Goal: Browse casually

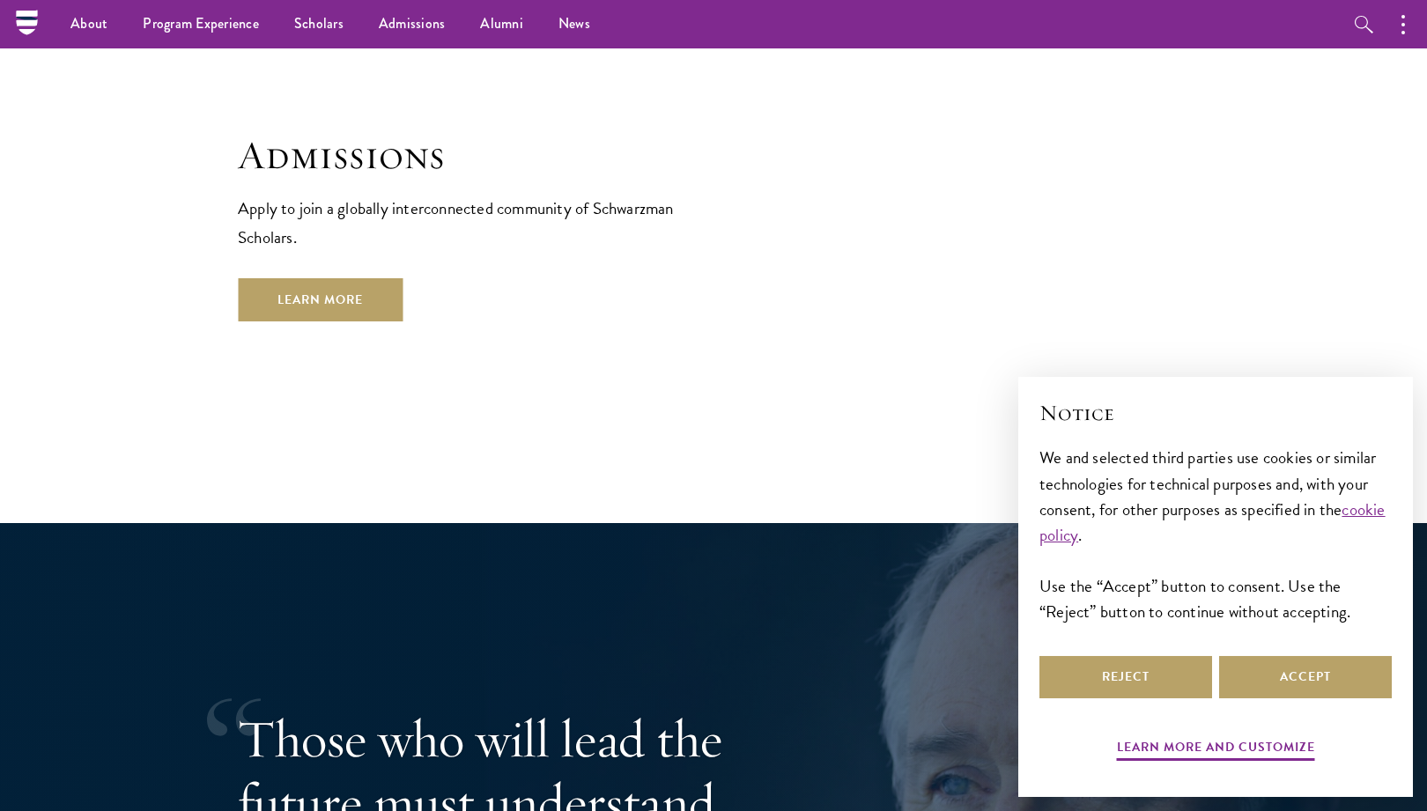
scroll to position [2651, 0]
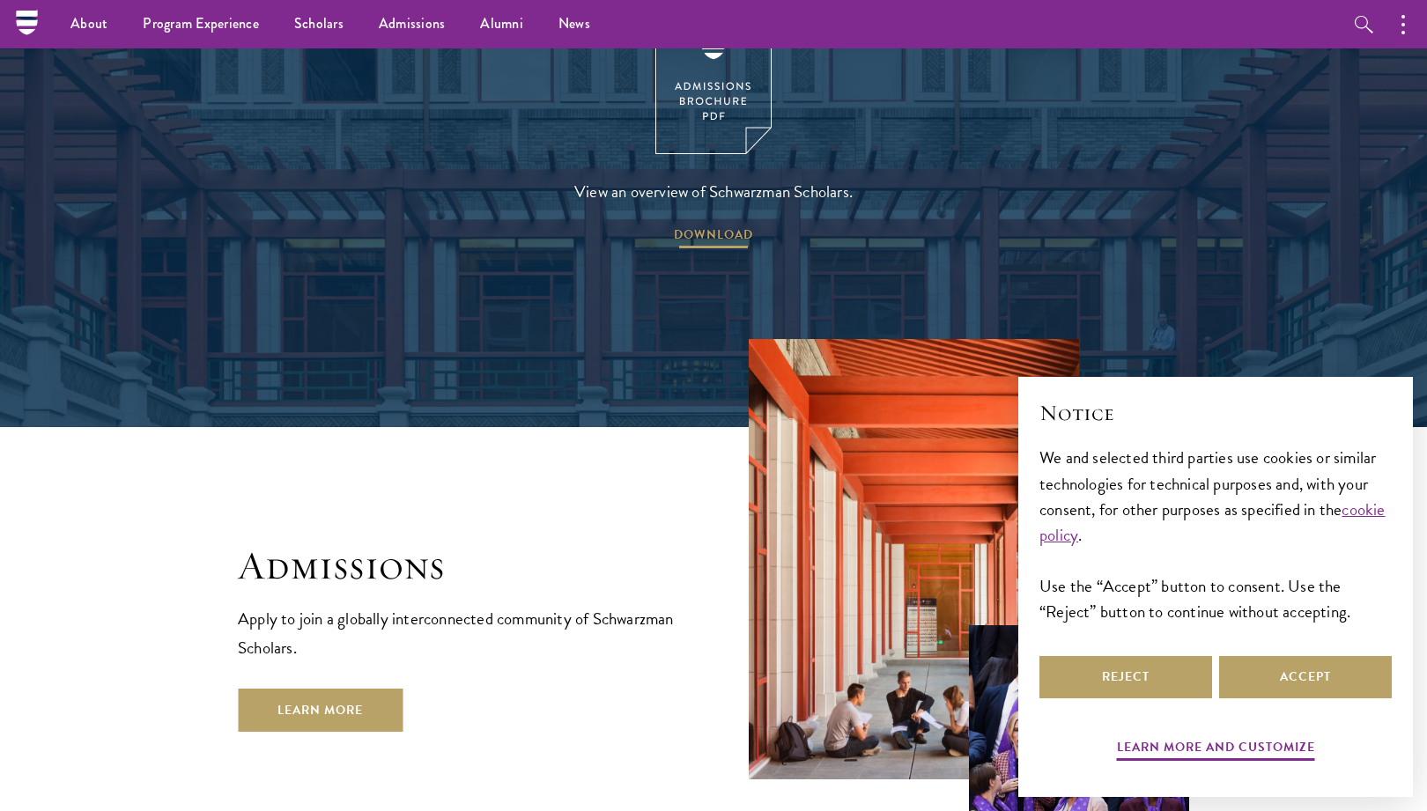
click at [725, 224] on span "DOWNLOAD" at bounding box center [713, 237] width 79 height 27
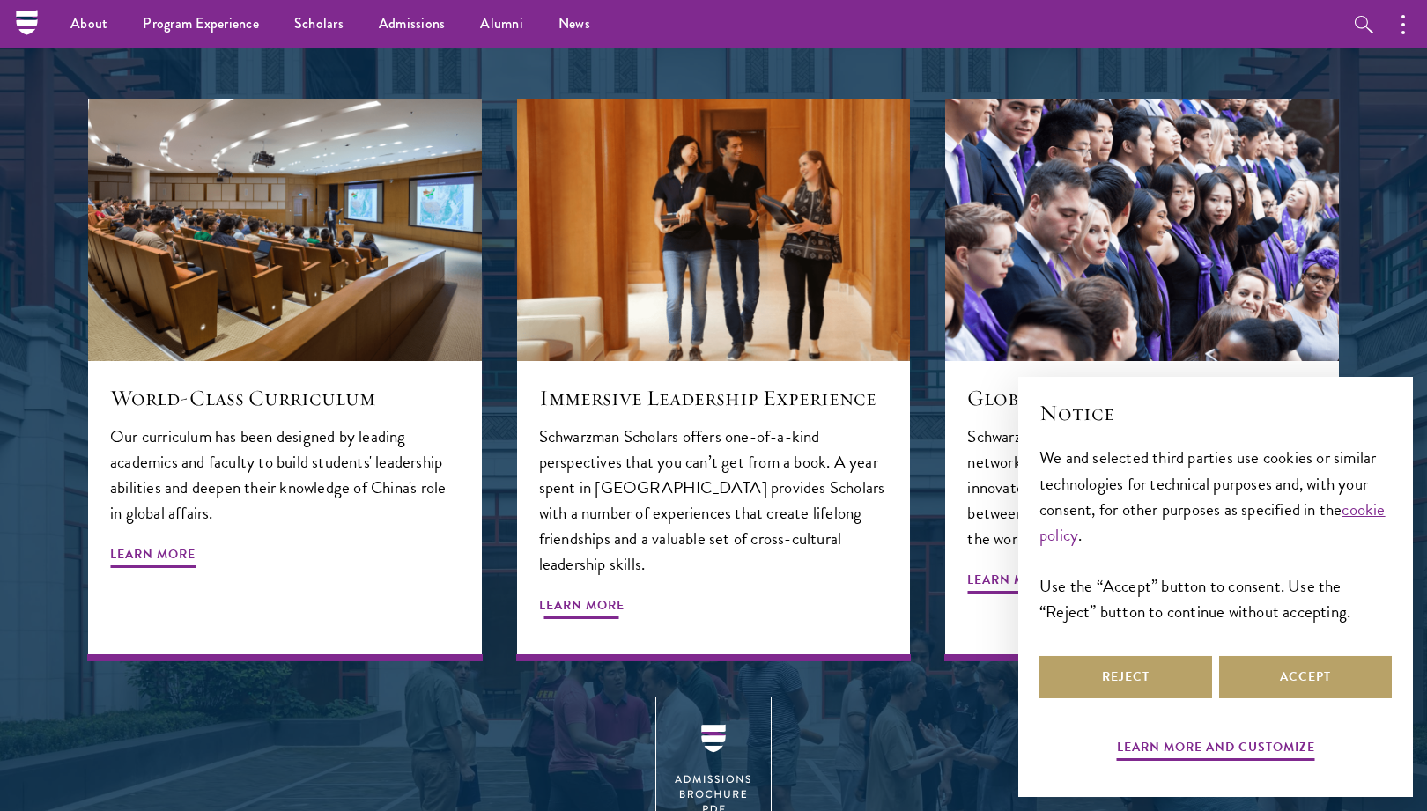
scroll to position [1941, 0]
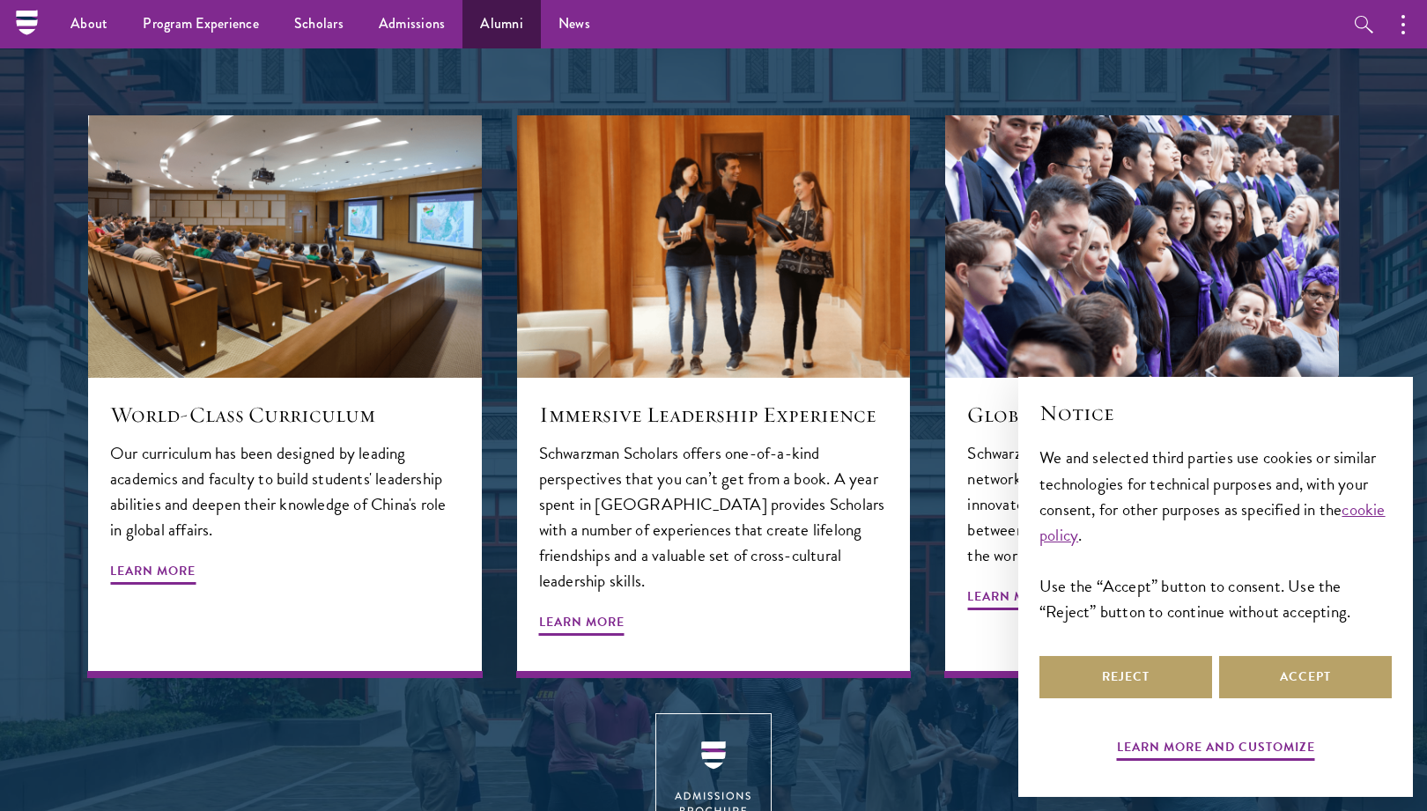
click at [486, 25] on link "Alumni" at bounding box center [501, 24] width 78 height 48
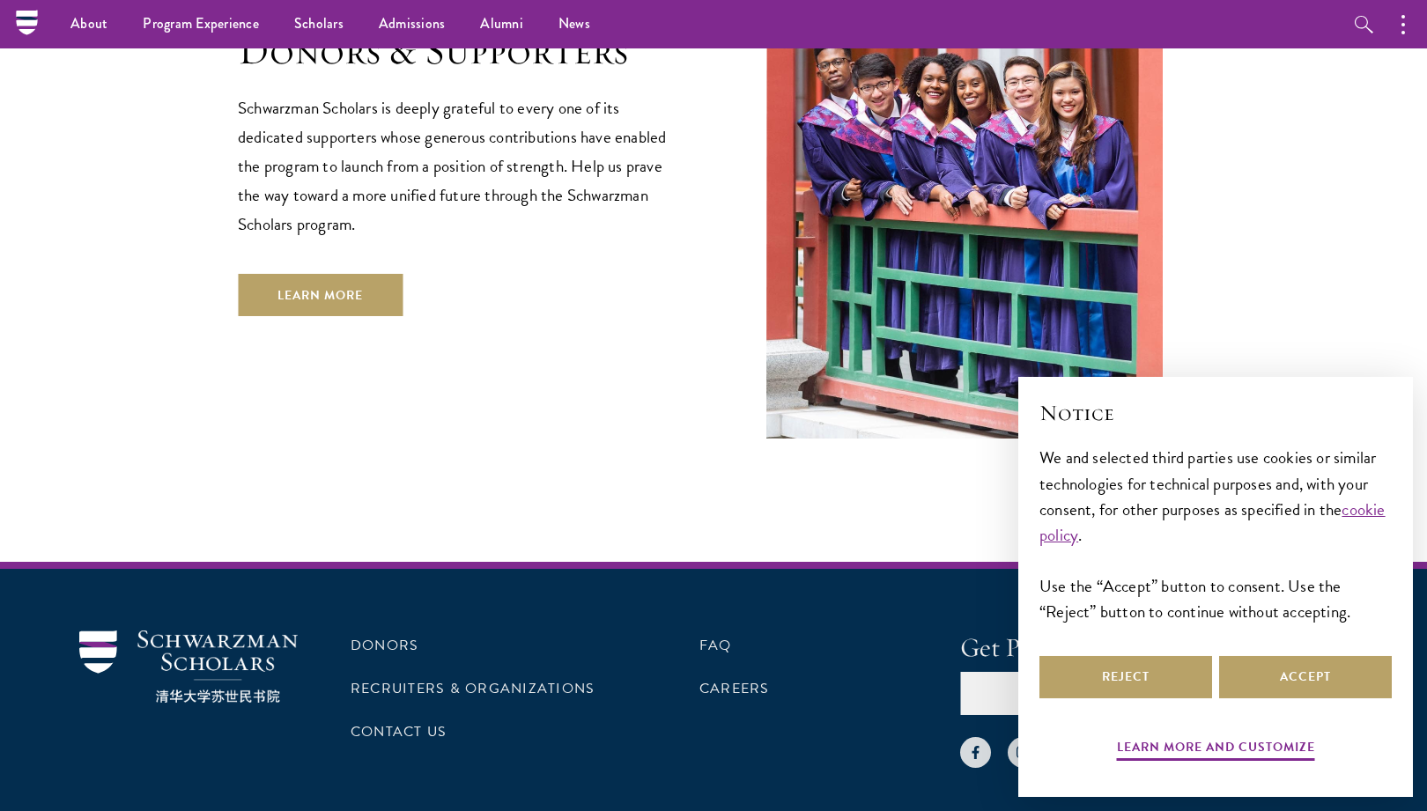
scroll to position [5227, 0]
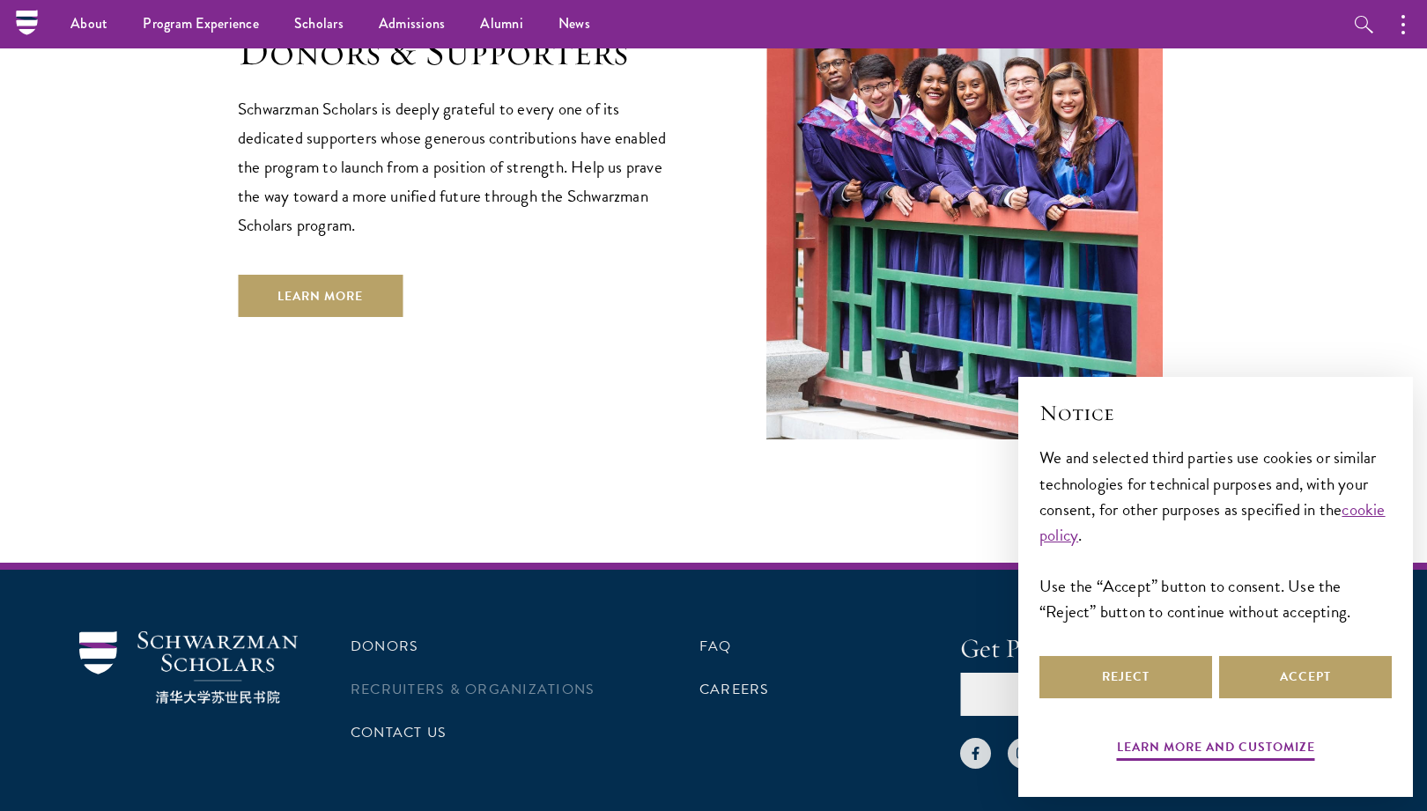
click at [389, 679] on link "Recruiters & Organizations" at bounding box center [473, 689] width 244 height 21
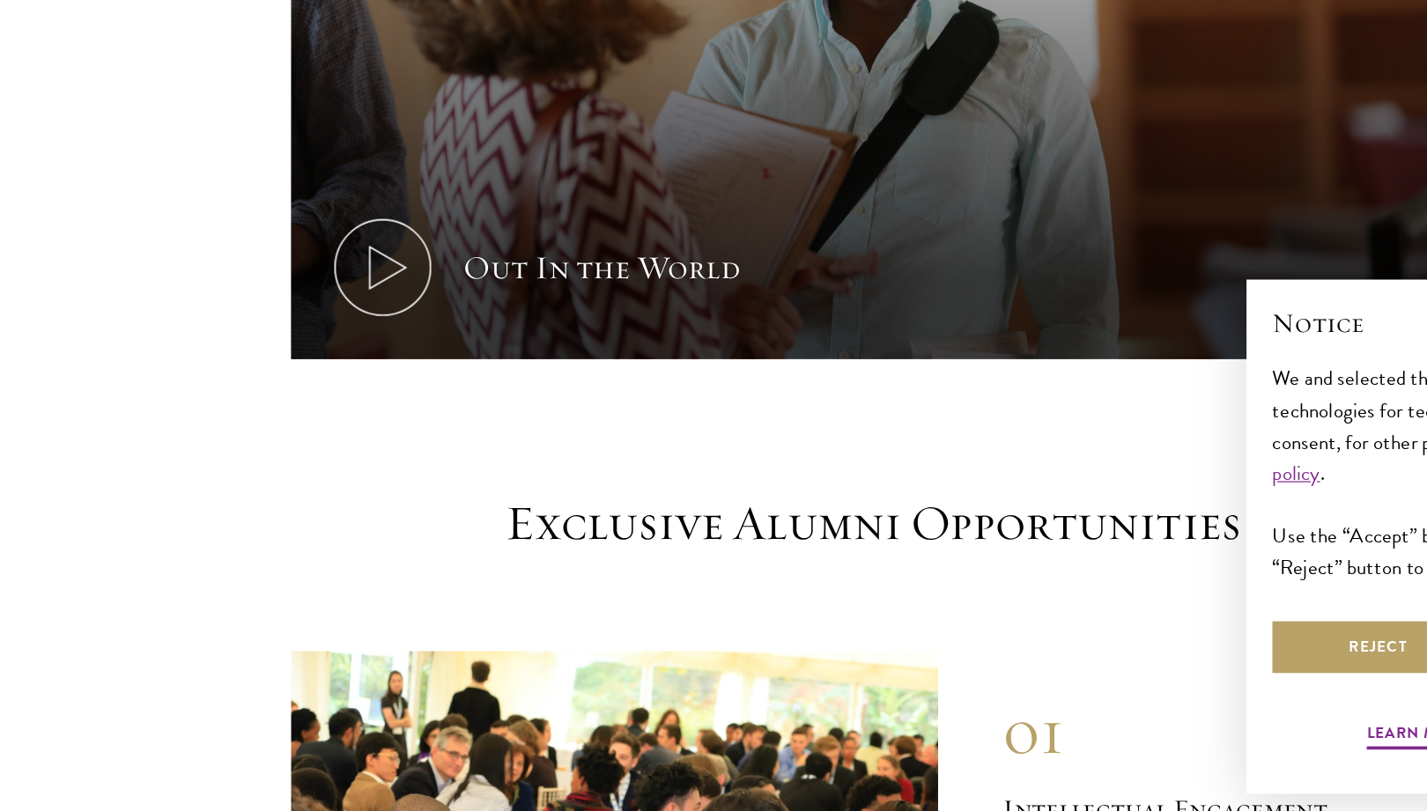
scroll to position [1209, 0]
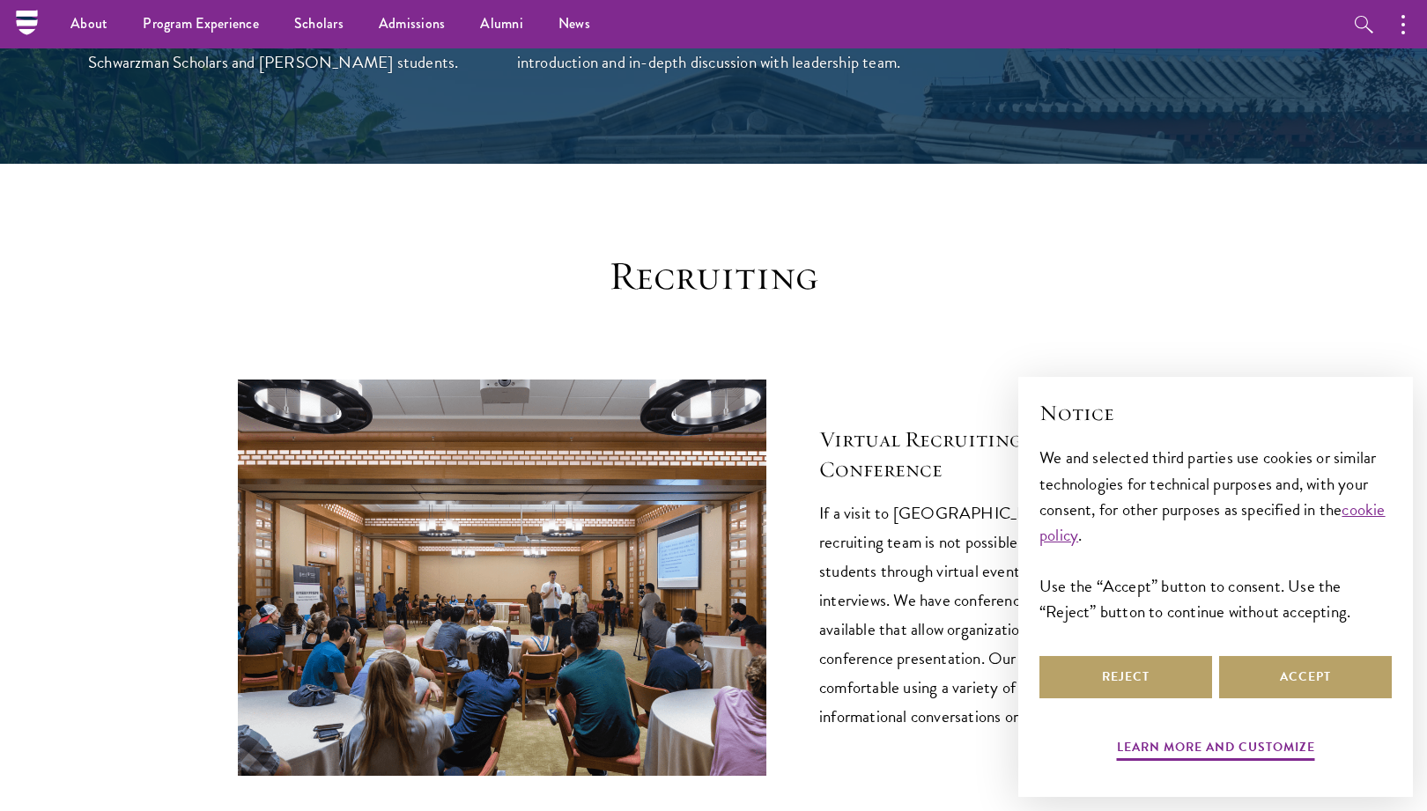
scroll to position [5743, 0]
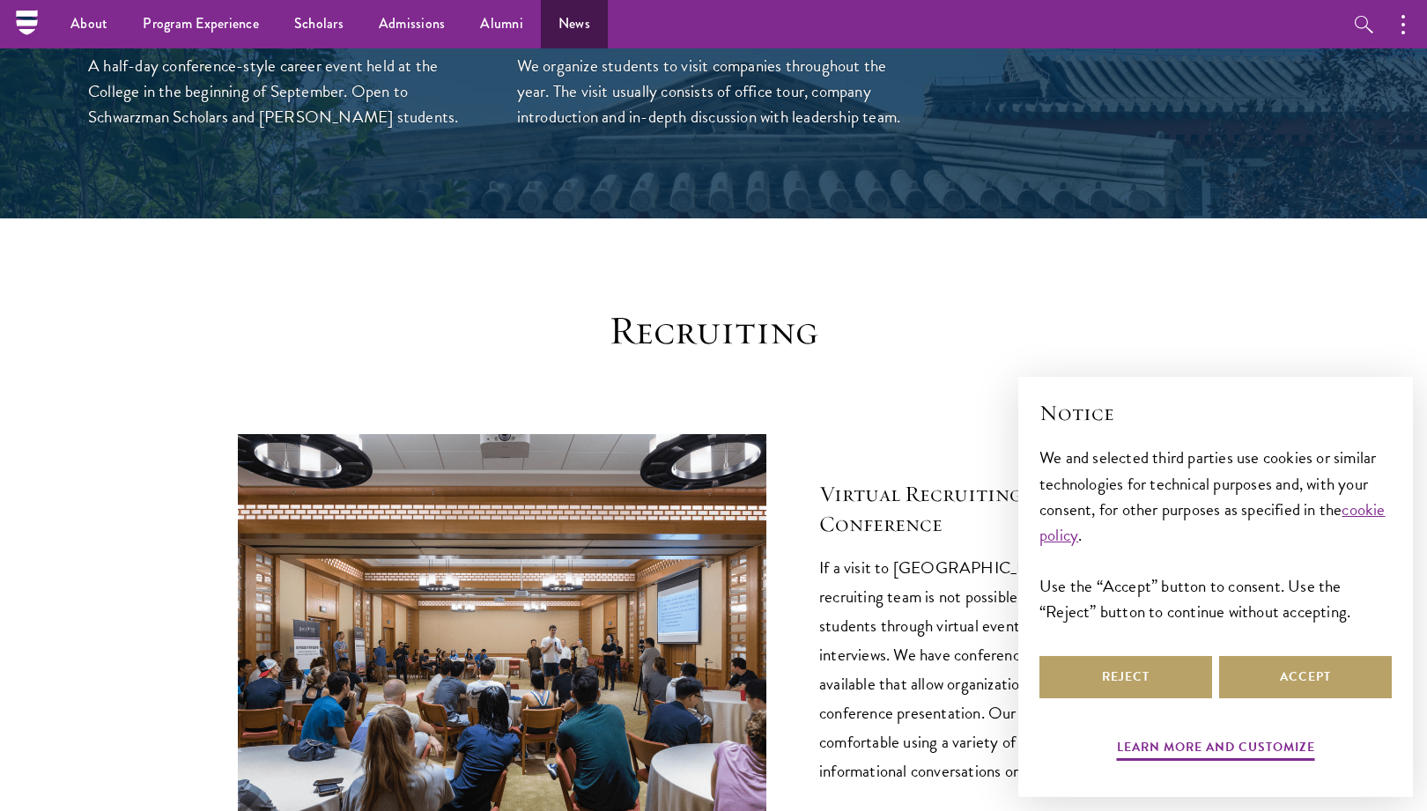
click at [566, 25] on link "News" at bounding box center [574, 24] width 67 height 48
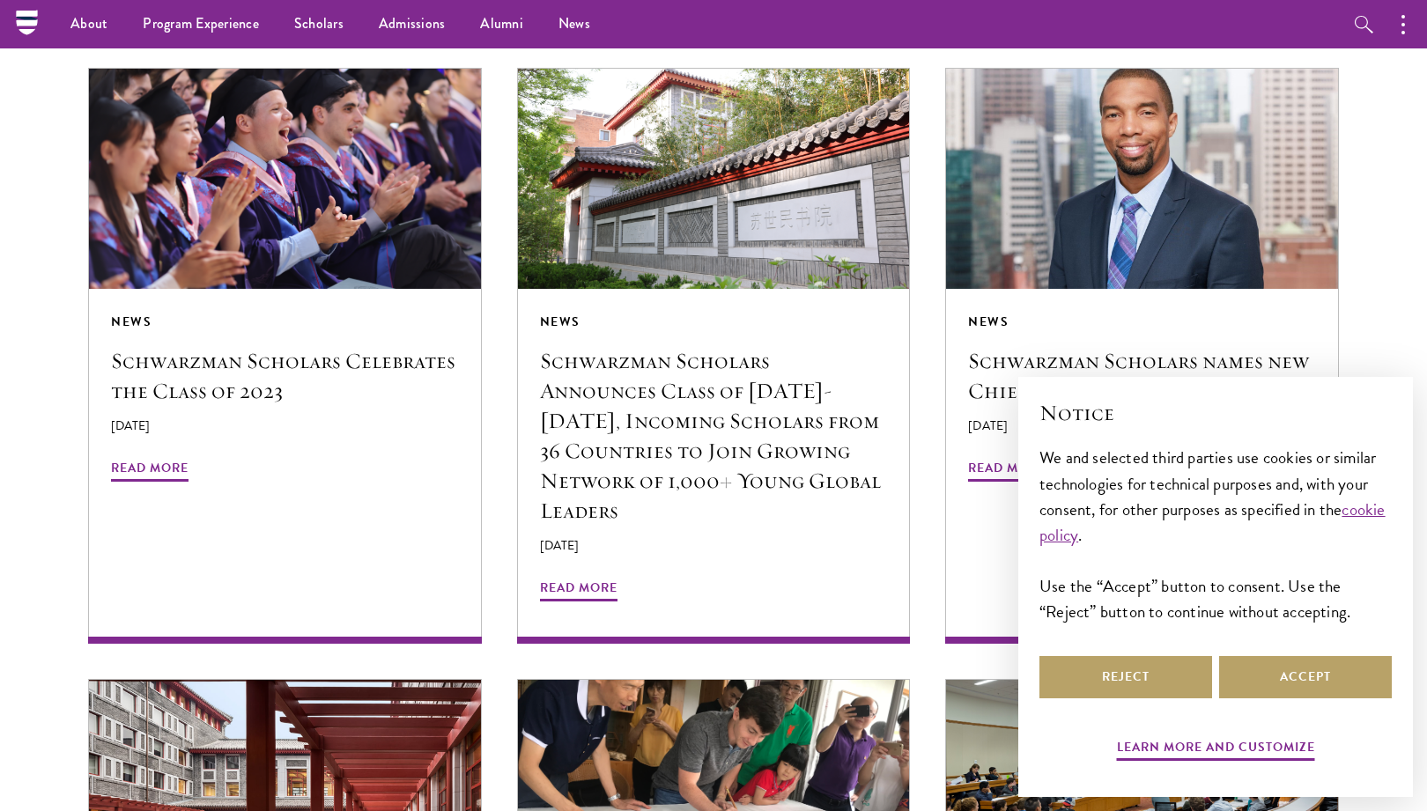
scroll to position [2679, 0]
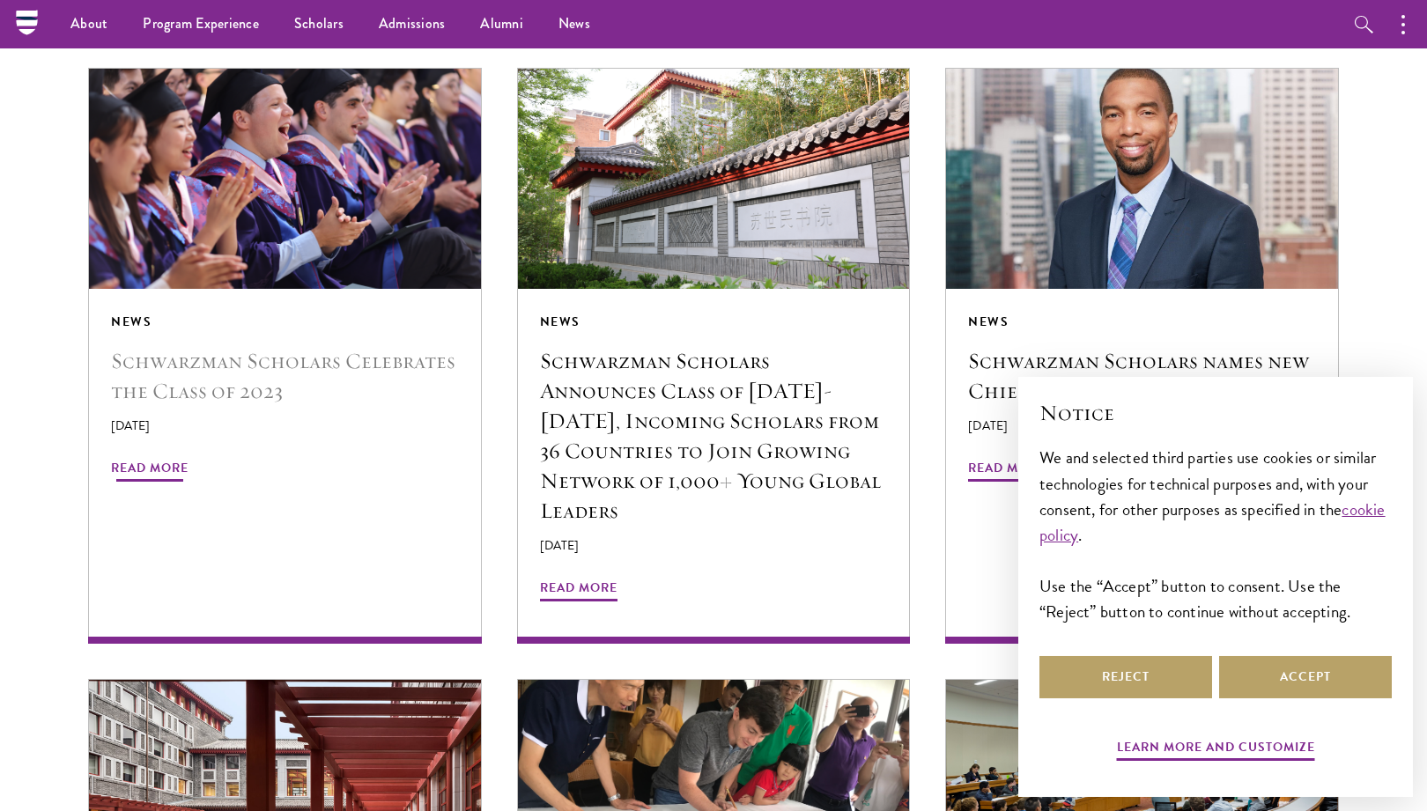
click at [148, 457] on span "Read More" at bounding box center [150, 470] width 78 height 27
